Goal: Find specific page/section

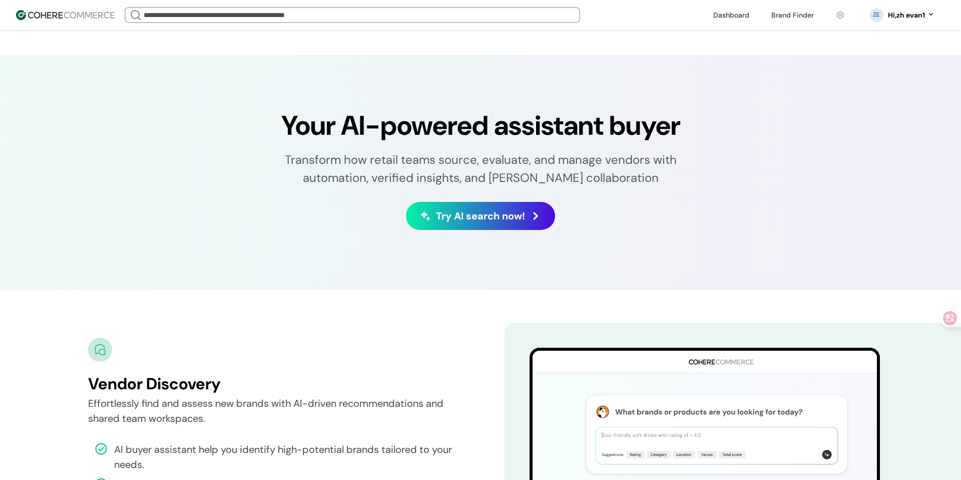
scroll to position [1730, 0]
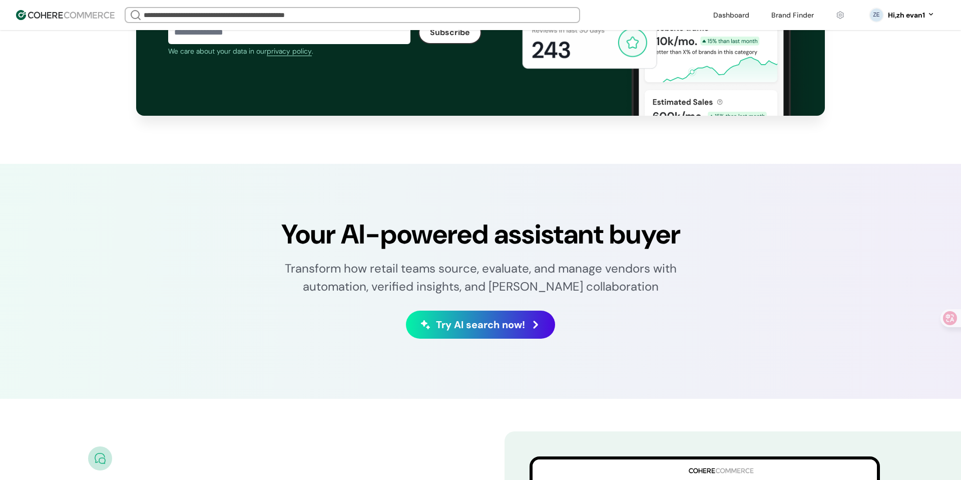
click at [732, 14] on link at bounding box center [732, 15] width 48 height 15
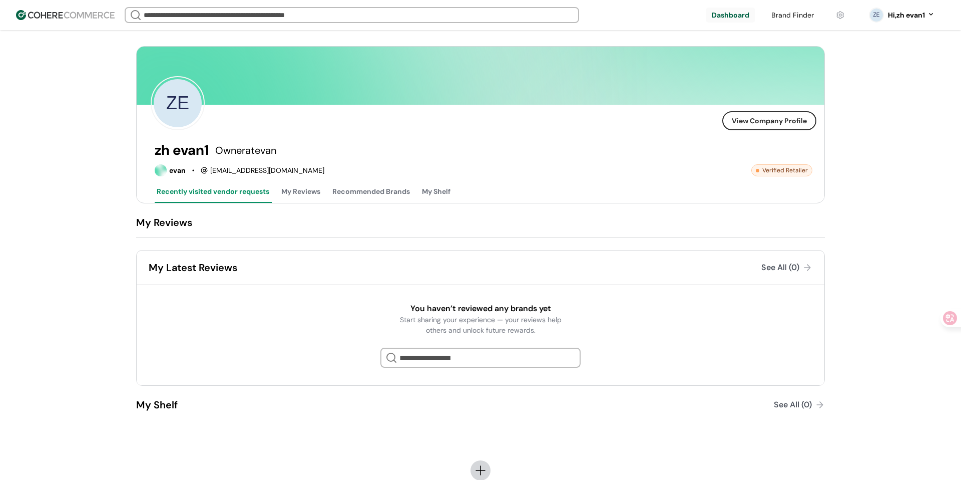
click at [792, 13] on link at bounding box center [793, 15] width 55 height 15
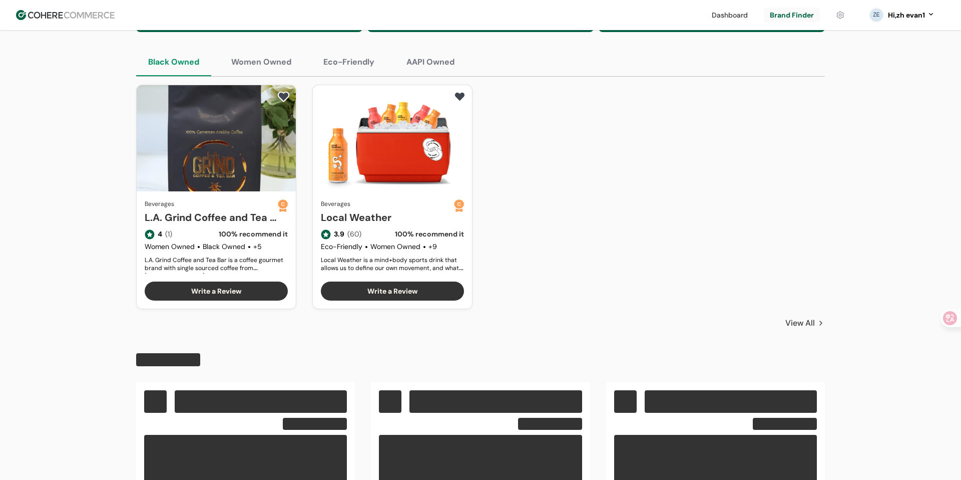
scroll to position [681, 0]
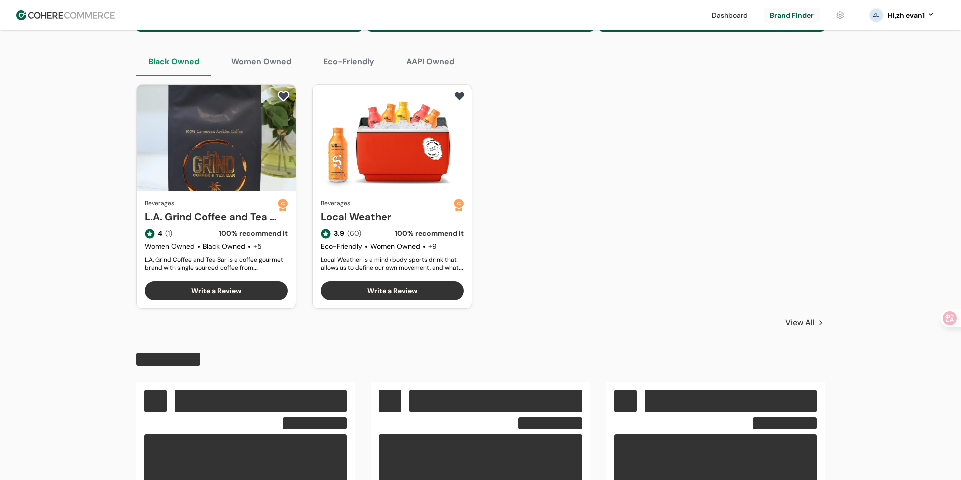
click at [394, 224] on link "Local Weather" at bounding box center [387, 216] width 133 height 15
